Goal: Task Accomplishment & Management: Use online tool/utility

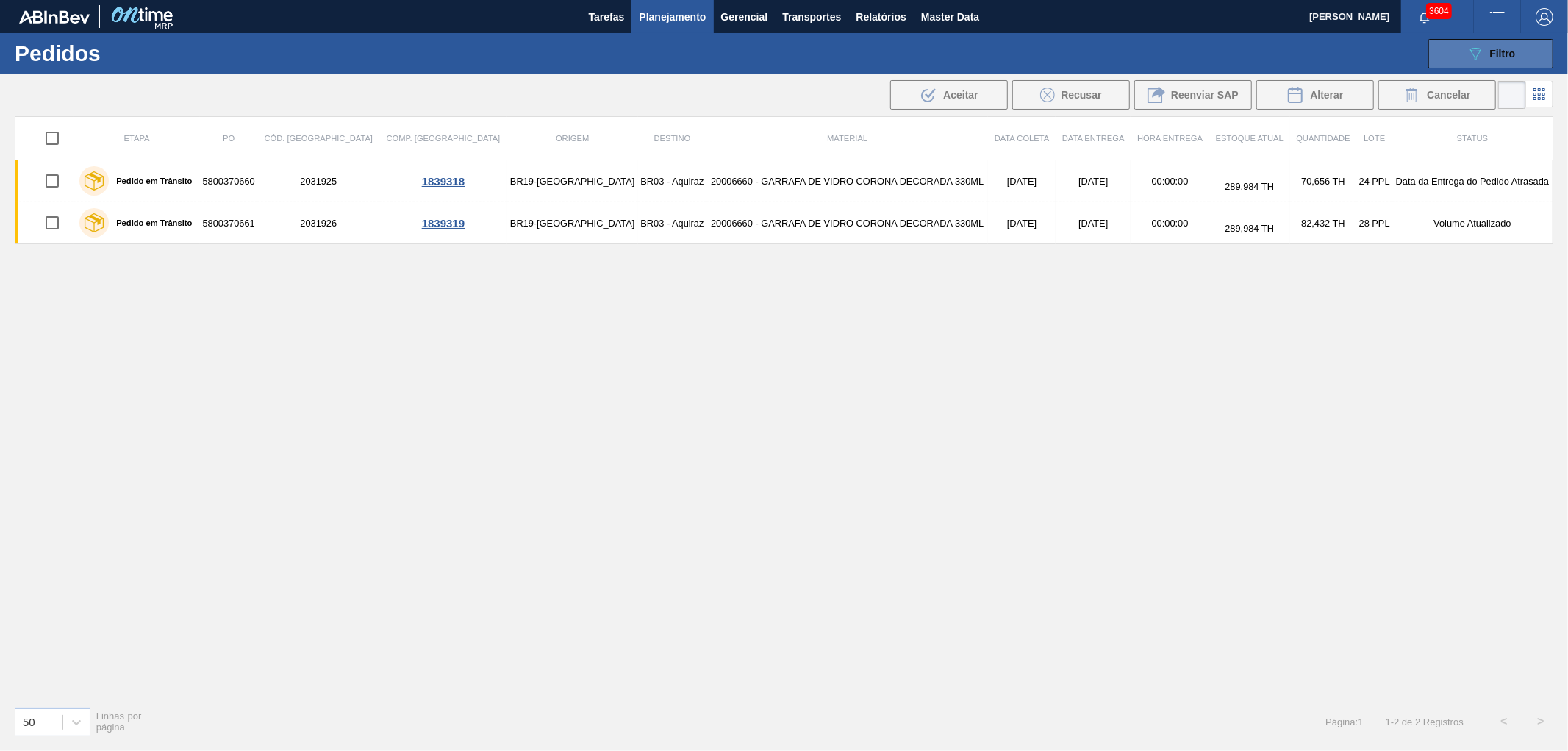
click at [1114, 54] on icon "089F7B8B-B2A5-4AFE-B5C0-19BA573D28AC" at bounding box center [1475, 53] width 18 height 18
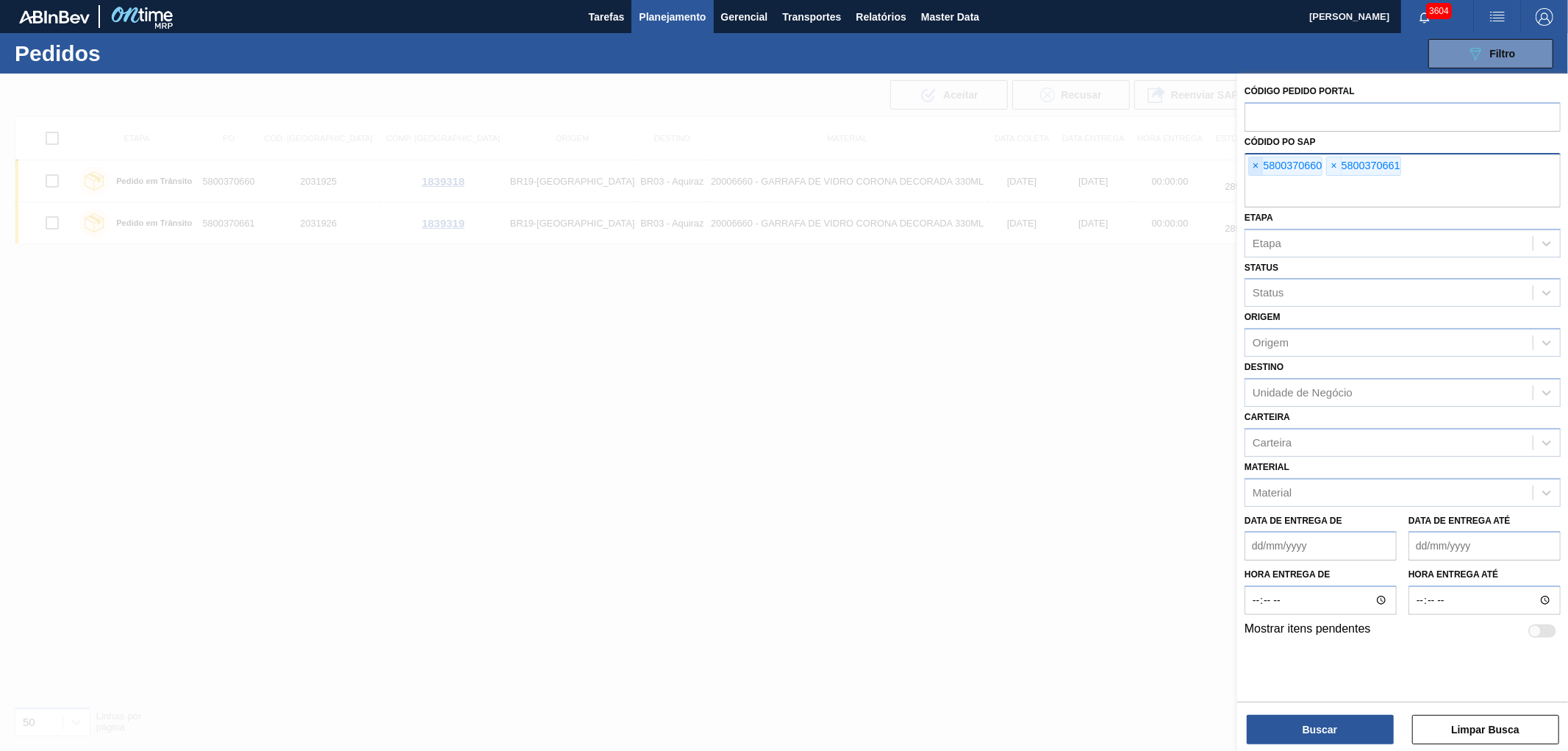
click at [1114, 163] on span "×" at bounding box center [1256, 165] width 14 height 18
click at [1114, 179] on input "text" at bounding box center [1403, 193] width 317 height 28
paste input "5700968434"
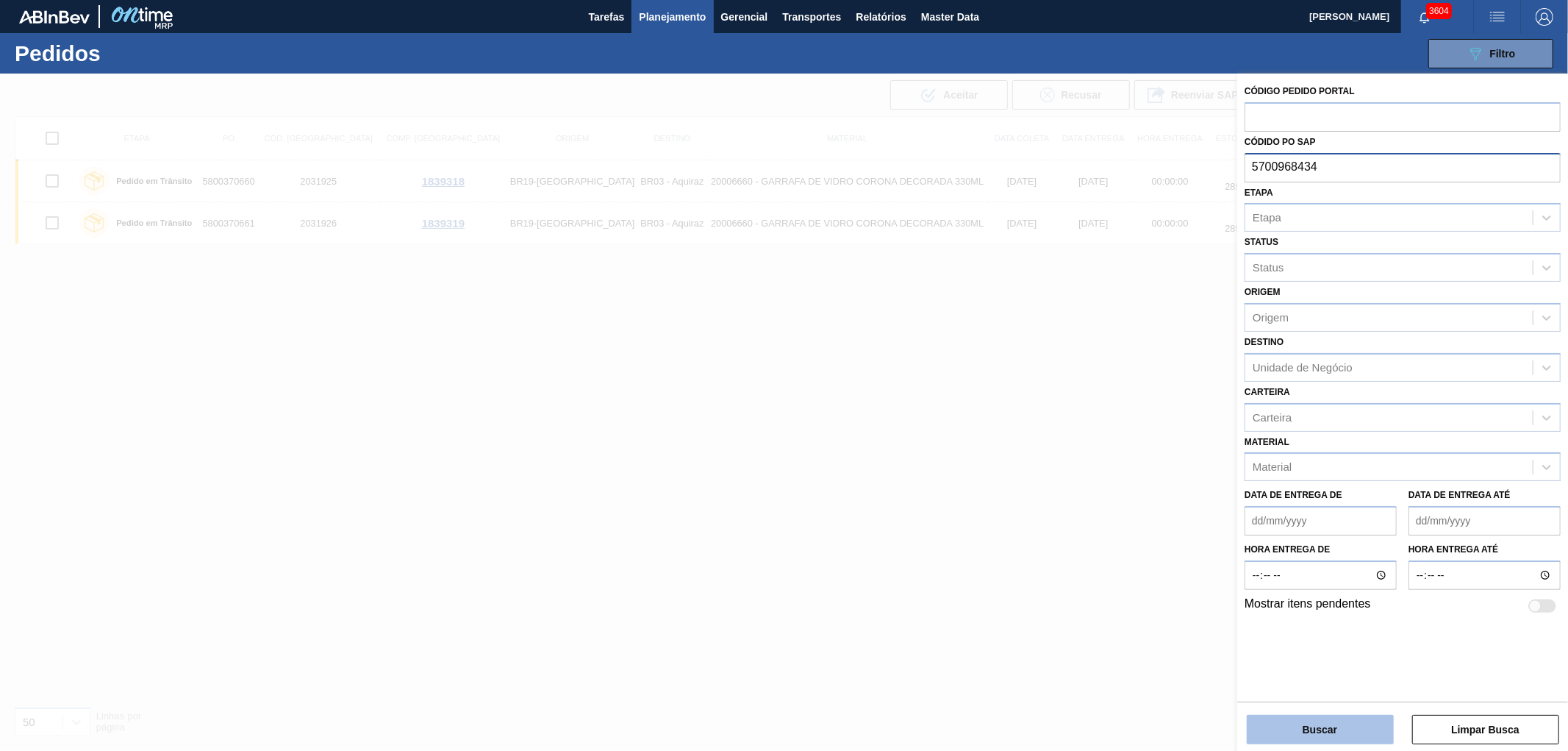
type input "5700968434"
click at [1114, 726] on button "Buscar" at bounding box center [1320, 730] width 147 height 30
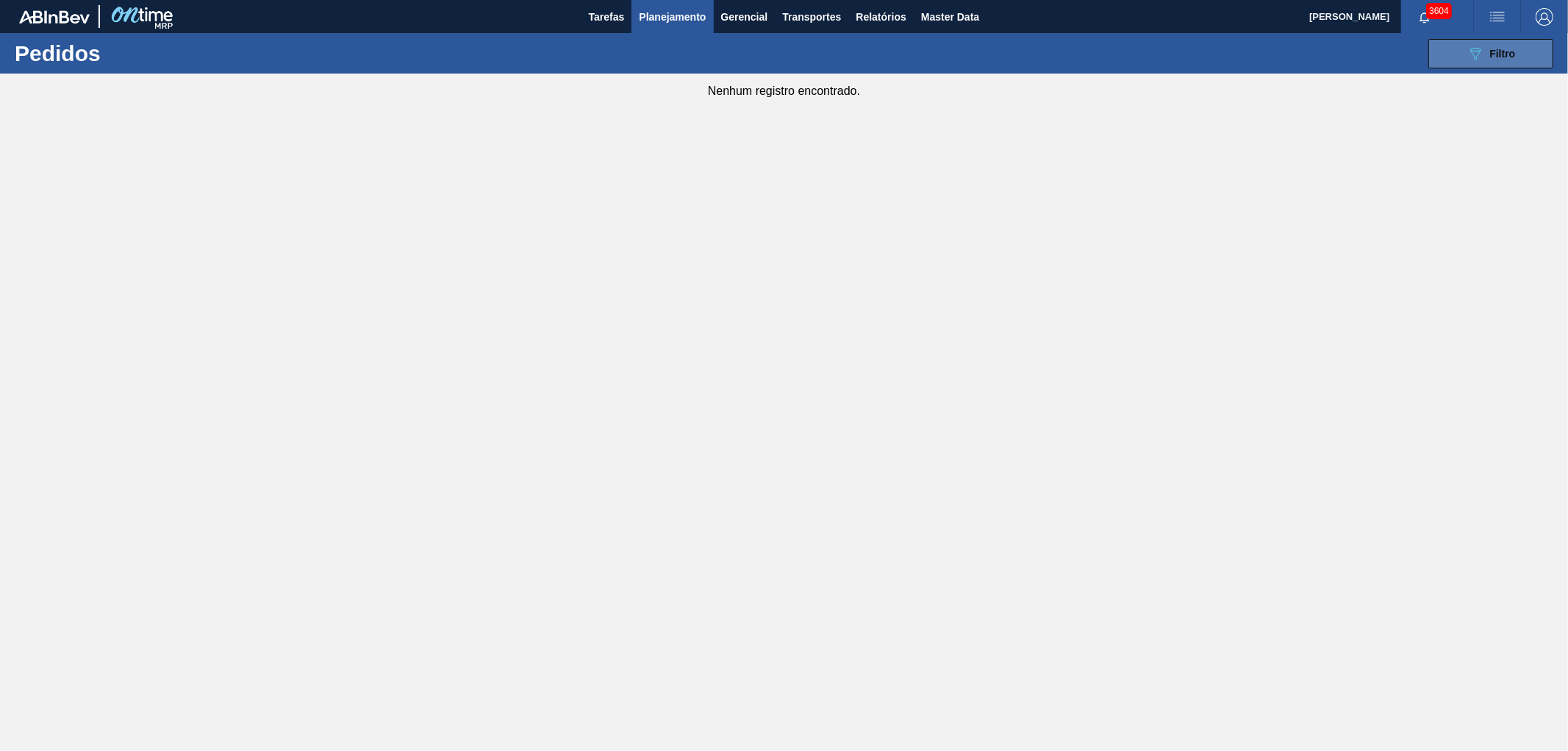
click at [1114, 48] on button "089F7B8B-B2A5-4AFE-B5C0-19BA573D28AC Filtro" at bounding box center [1491, 54] width 125 height 30
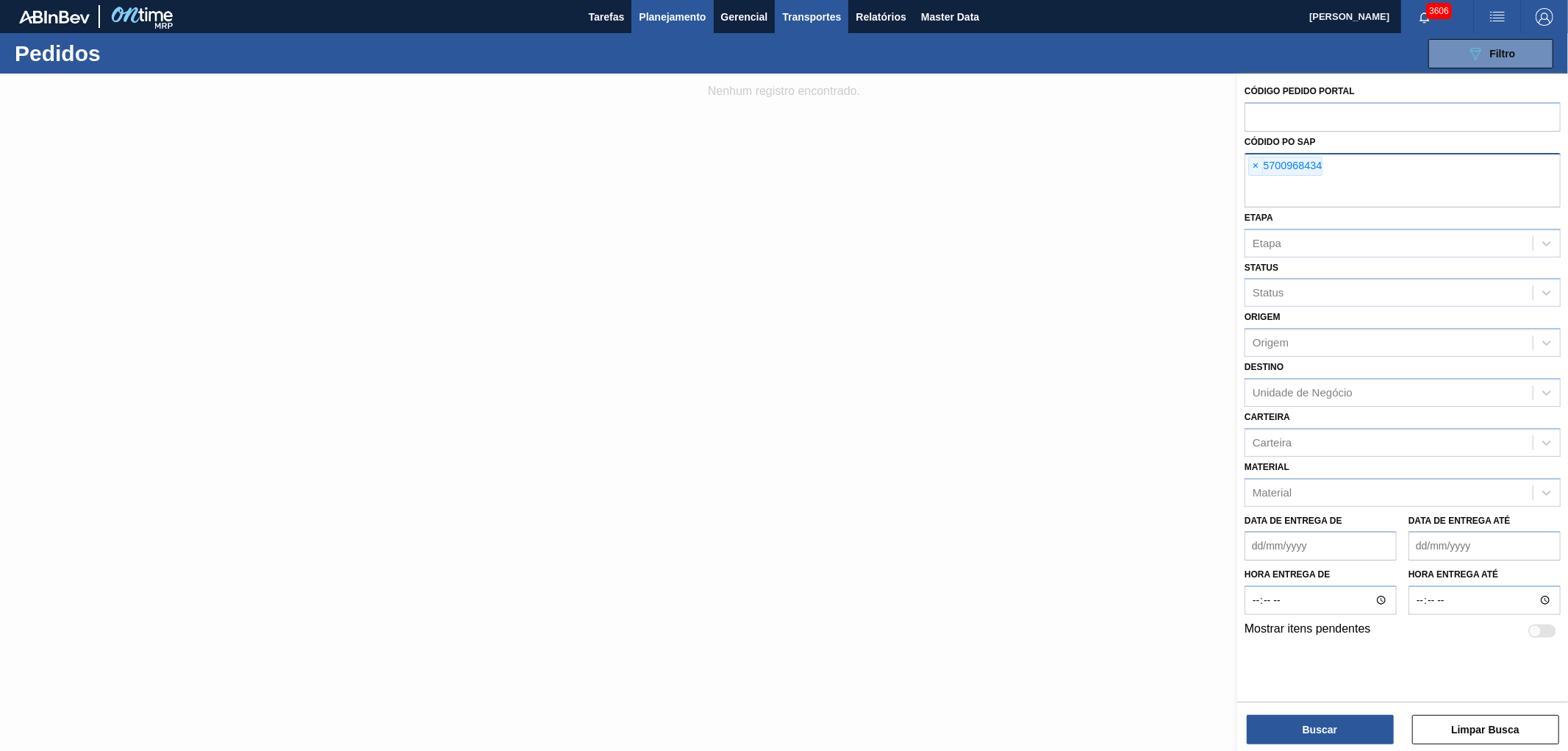
click at [813, 12] on span "Transportes" at bounding box center [811, 17] width 58 height 18
click at [864, 18] on div at bounding box center [784, 375] width 1568 height 751
click at [885, 9] on span "Relatórios" at bounding box center [881, 17] width 50 height 18
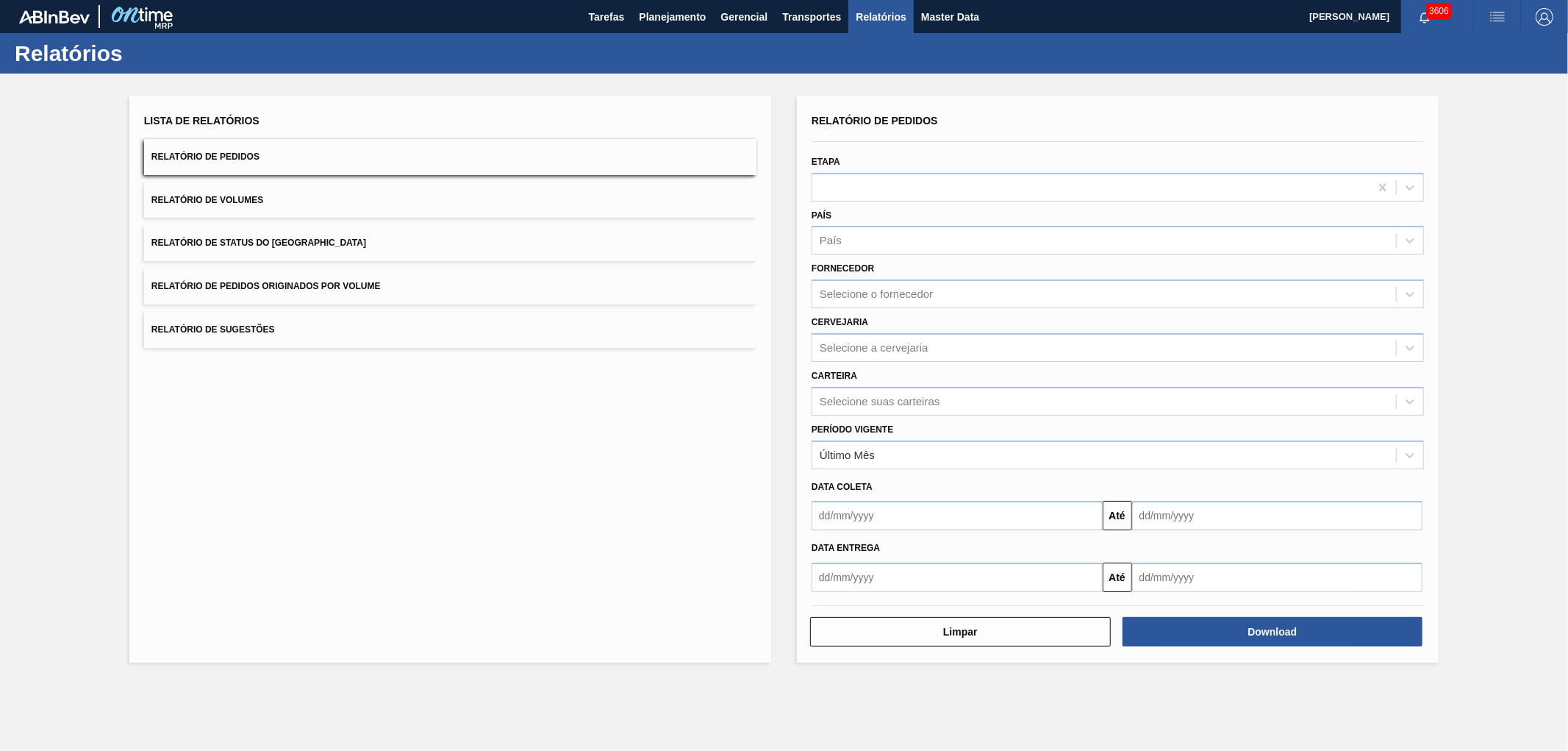
click at [207, 281] on span "Relatório de Pedidos Originados por Volume" at bounding box center [266, 286] width 229 height 10
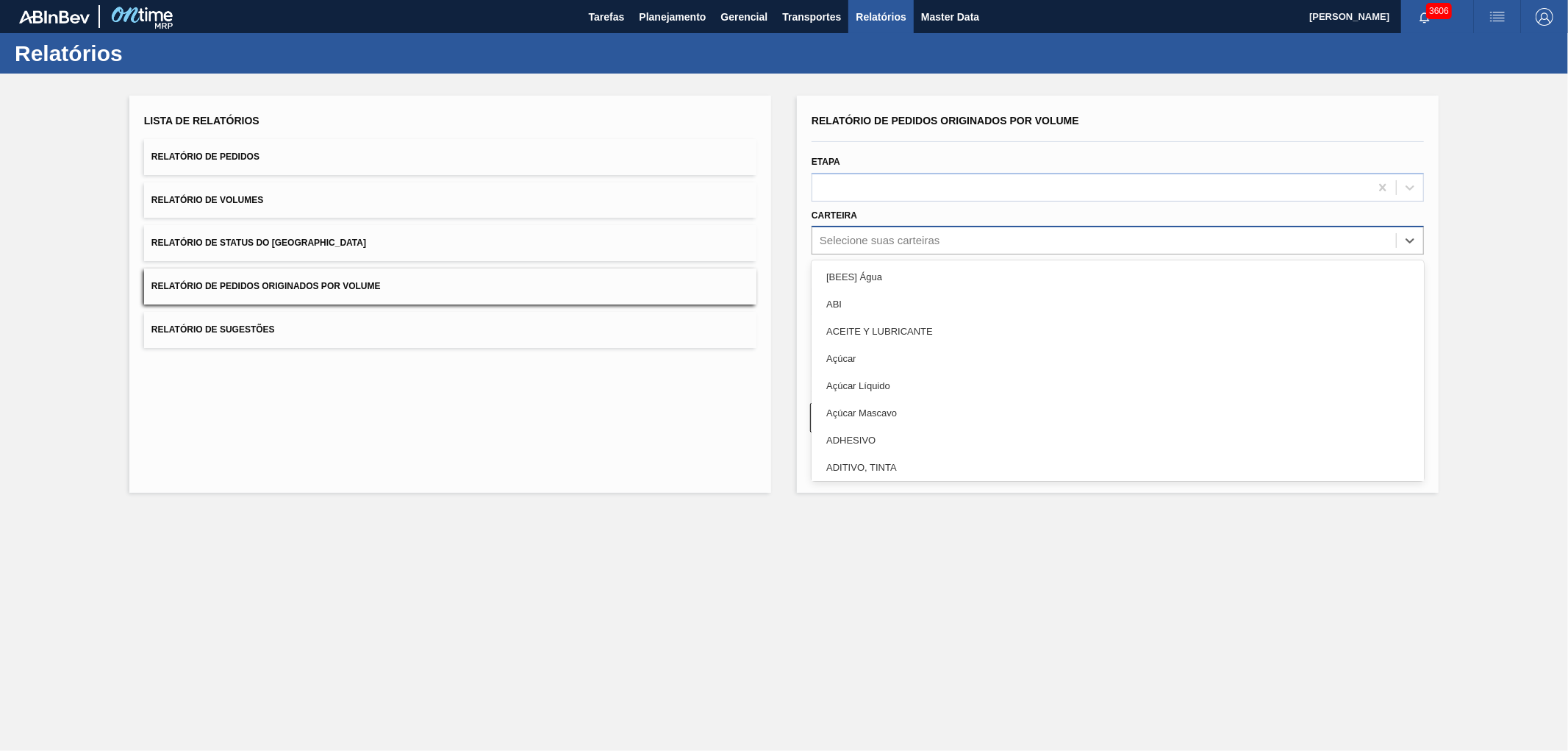
click at [876, 238] on div "Selecione suas carteiras" at bounding box center [879, 240] width 120 height 12
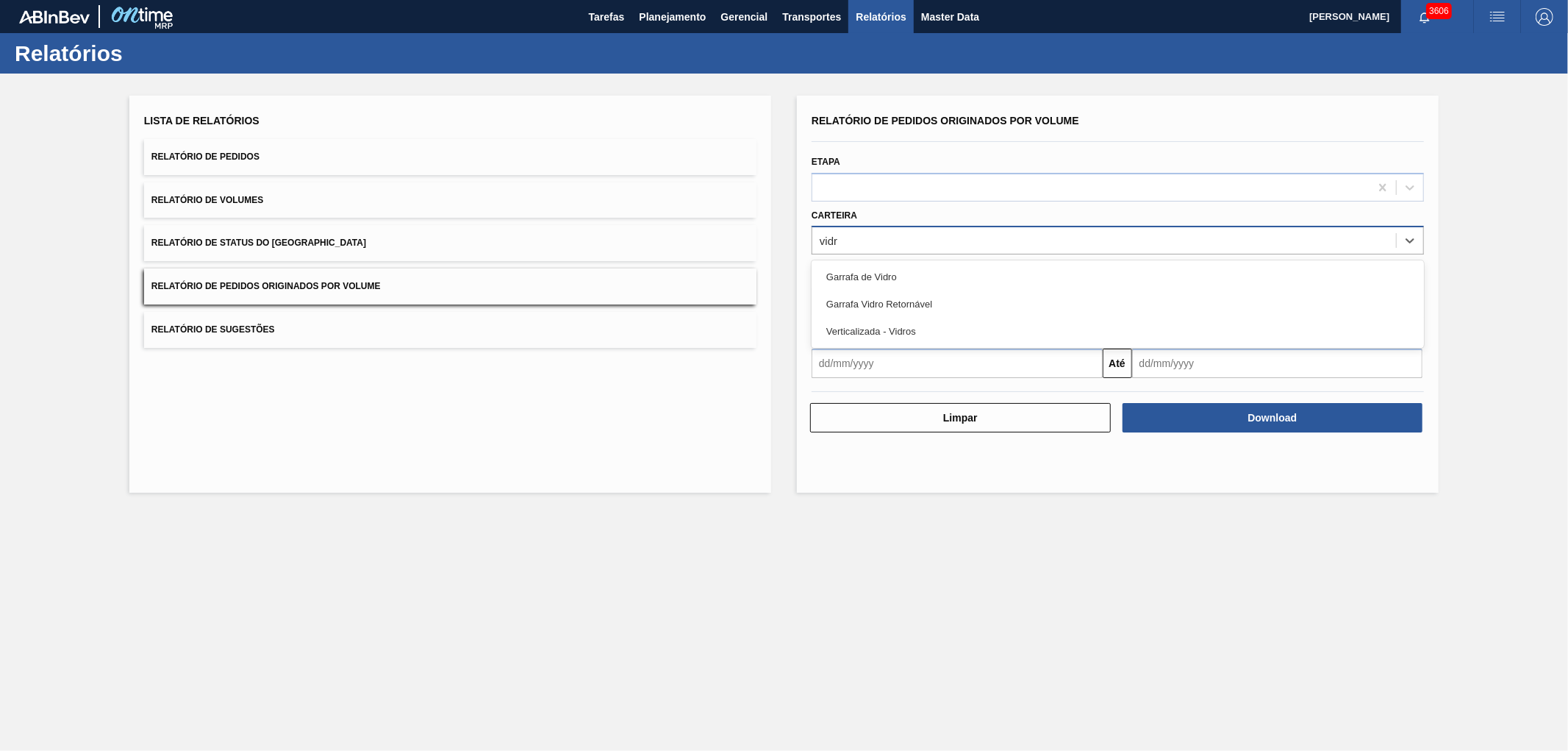
type input "vidro"
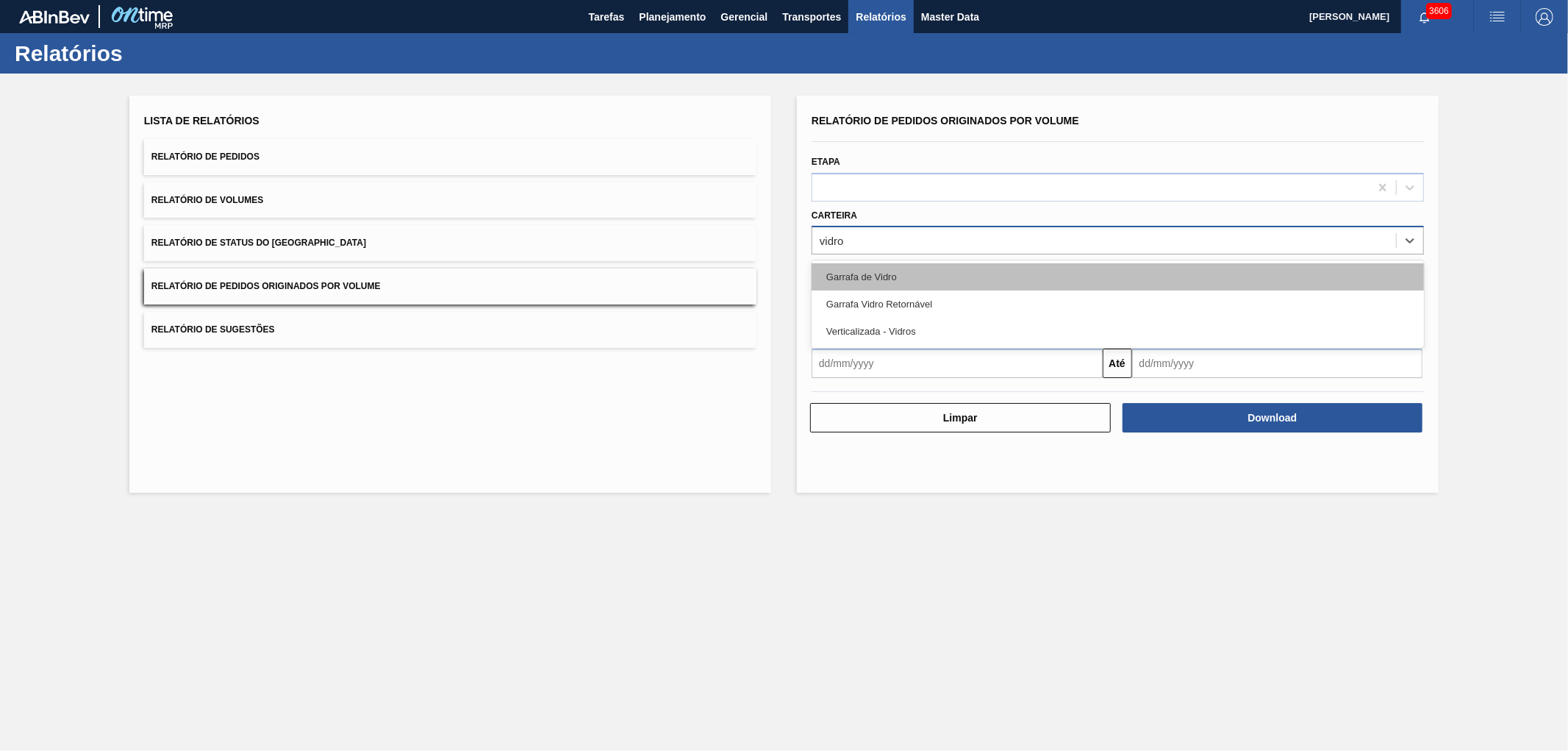
click at [887, 264] on div "Garrafa de Vidro" at bounding box center [1118, 277] width 613 height 27
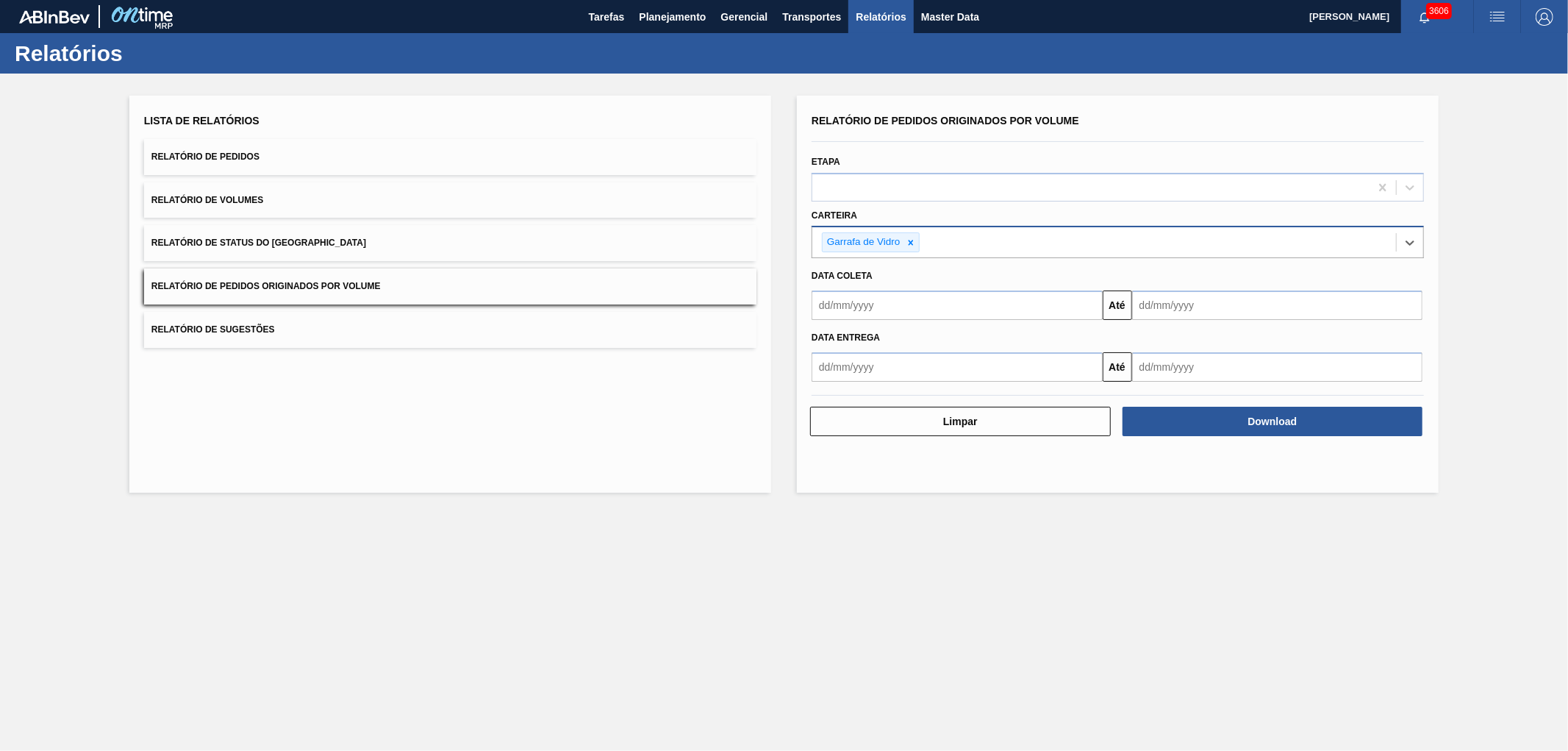
click at [865, 304] on input "text" at bounding box center [957, 305] width 292 height 30
click at [820, 346] on div "dom seg ter qua qui sex sab" at bounding box center [901, 357] width 176 height 23
click at [826, 340] on button "Previous Month" at bounding box center [824, 340] width 10 height 10
click at [861, 384] on div "1" at bounding box center [852, 387] width 19 height 19
type input "[DATE]"
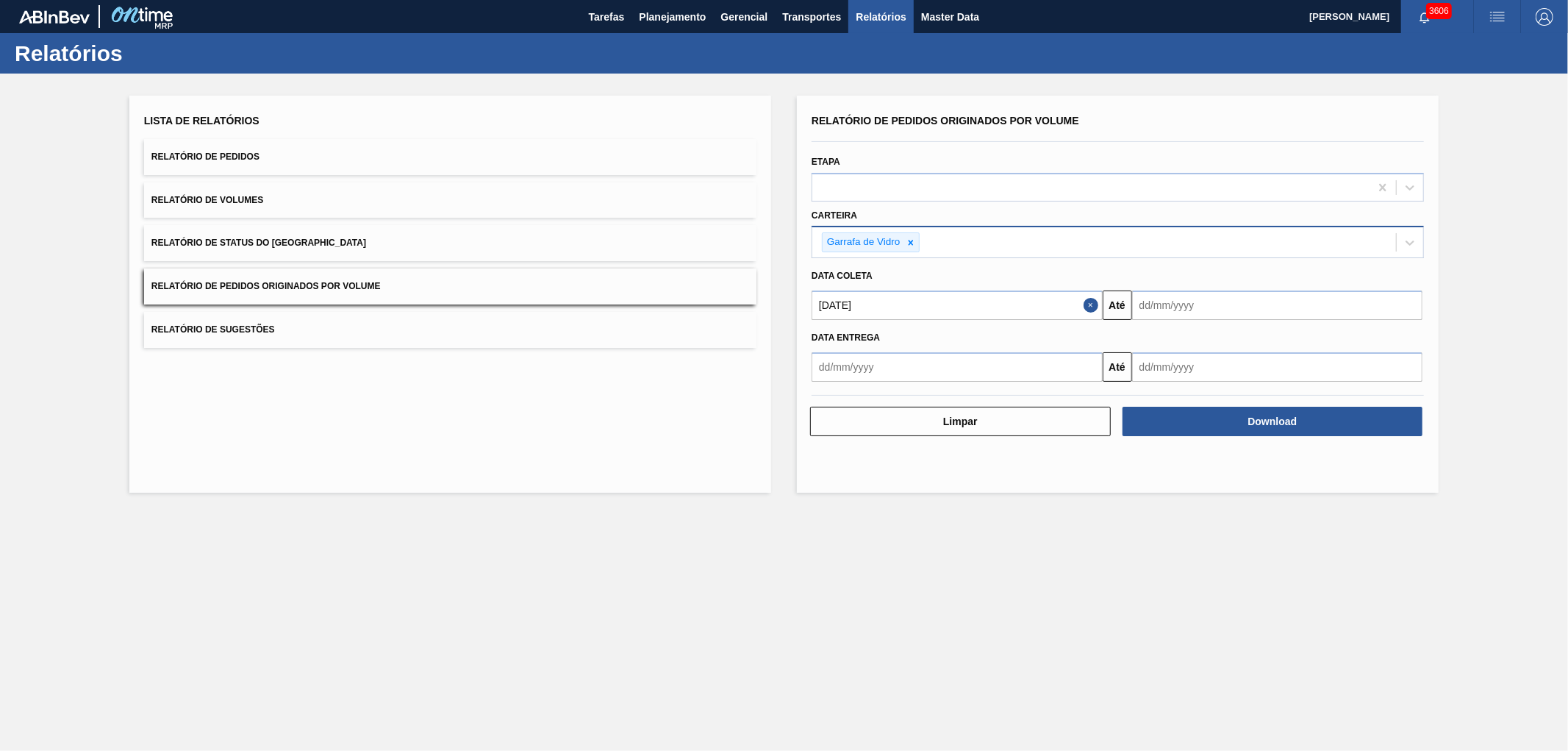
click at [1114, 304] on input "text" at bounding box center [1278, 305] width 292 height 30
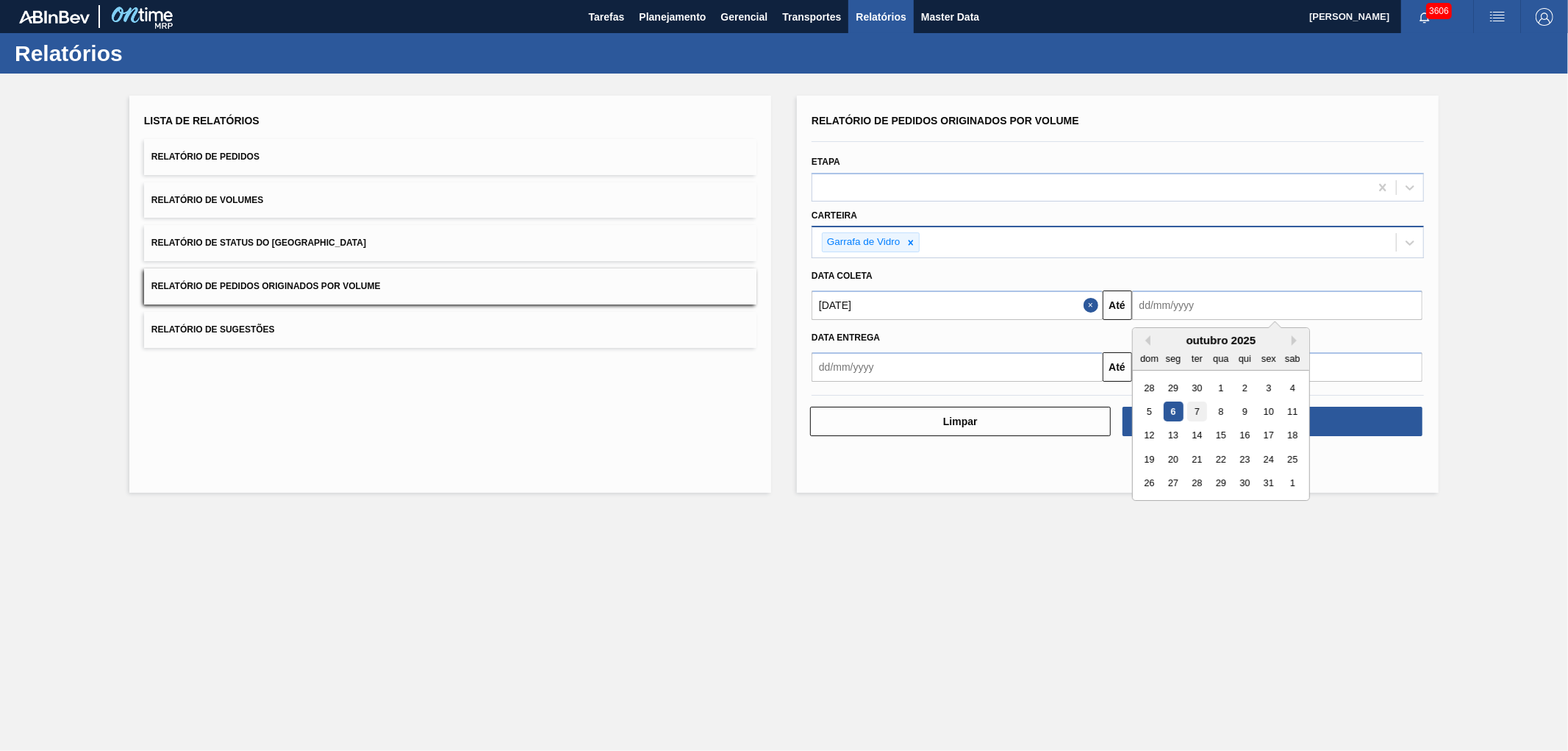
click at [1114, 405] on div "7" at bounding box center [1197, 410] width 19 height 19
type input "[DATE]"
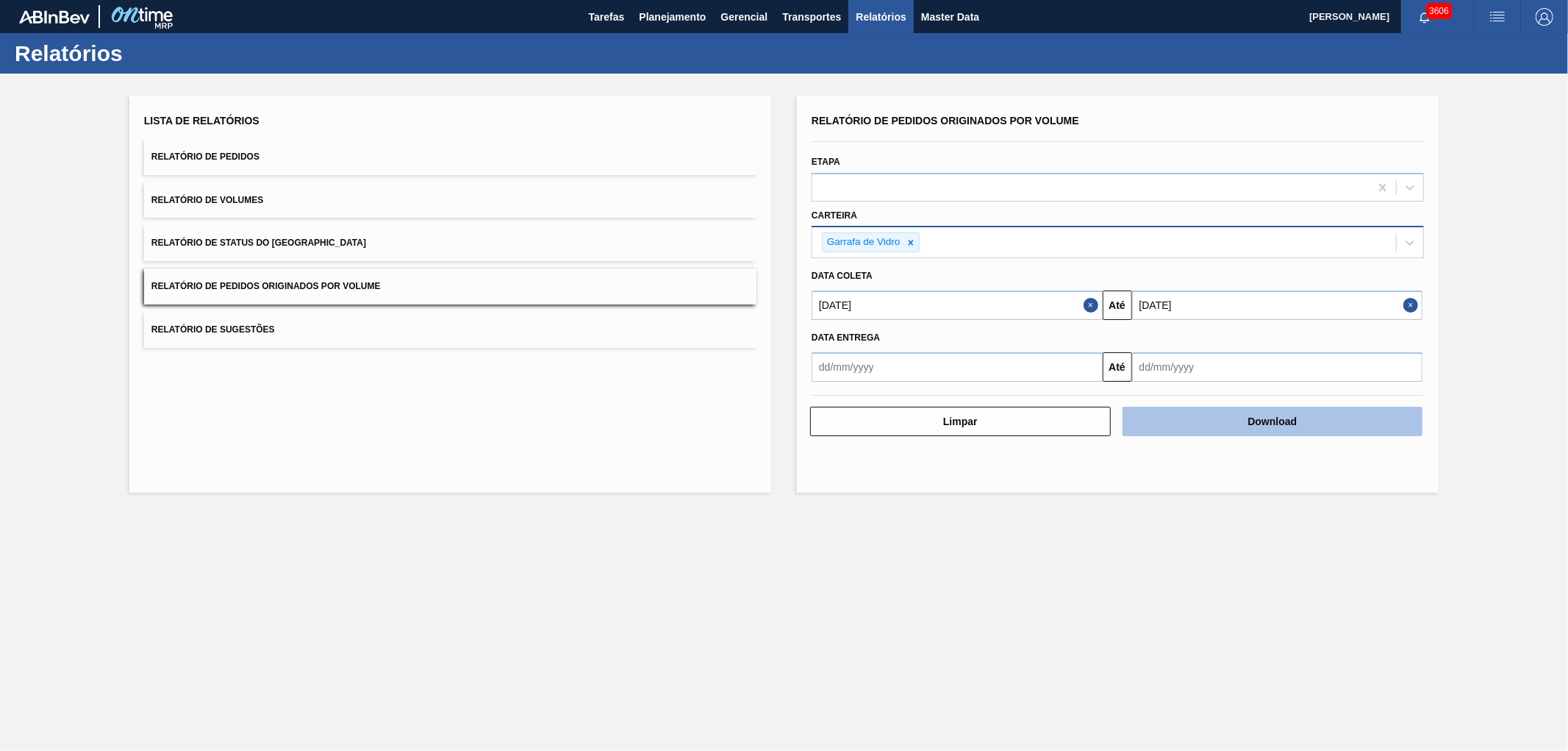
click at [1114, 424] on button "Download" at bounding box center [1273, 421] width 301 height 30
